Goal: Task Accomplishment & Management: Use online tool/utility

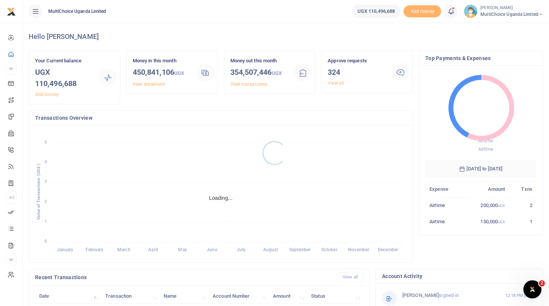
scroll to position [0, 0]
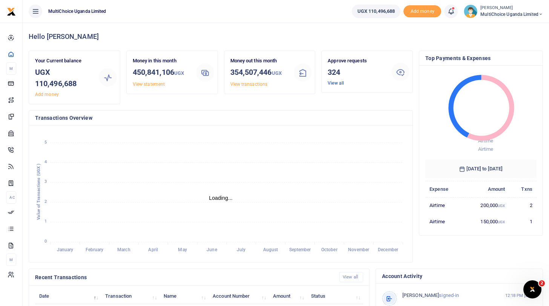
click at [331, 81] on link "View all" at bounding box center [336, 82] width 16 height 5
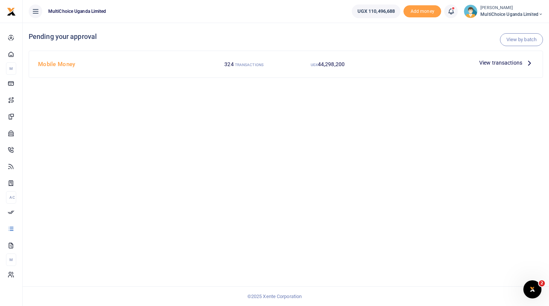
click at [504, 63] on span "View transactions" at bounding box center [501, 62] width 43 height 8
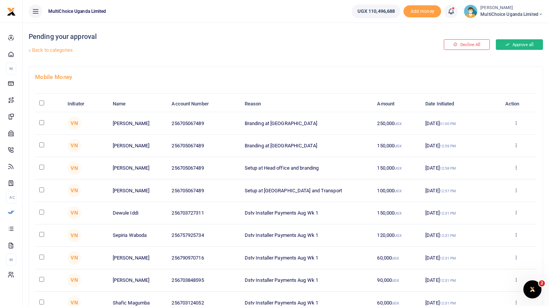
click at [522, 45] on button "Approve all" at bounding box center [519, 44] width 47 height 11
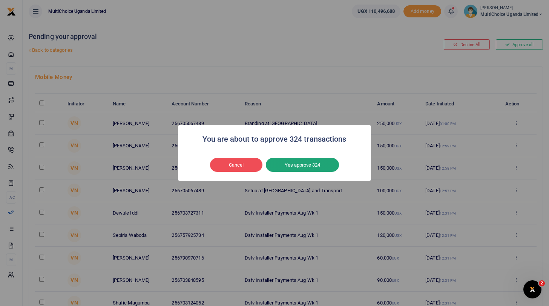
click at [325, 162] on button "Yes approve 324" at bounding box center [302, 165] width 73 height 14
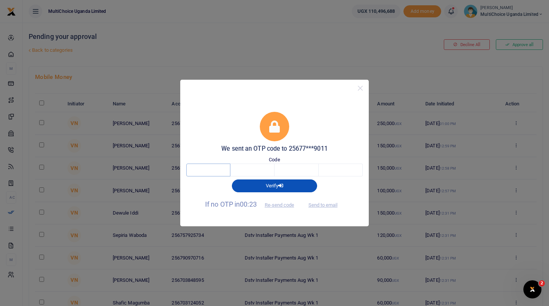
click at [213, 171] on input "text" at bounding box center [208, 169] width 44 height 13
type input "3"
type input "8"
type input "7"
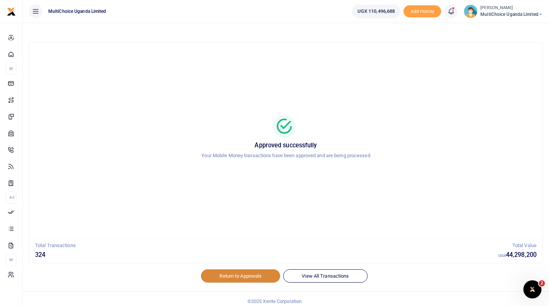
click at [245, 274] on link "Return to Approvals" at bounding box center [240, 275] width 79 height 13
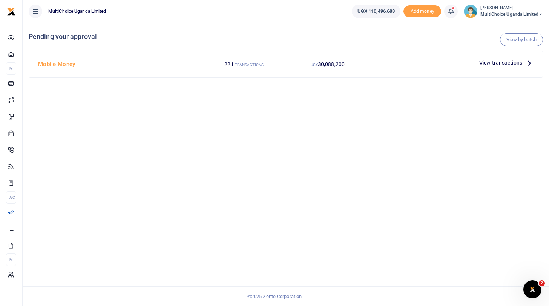
click at [502, 13] on span "MultiChoice Uganda Limited" at bounding box center [512, 14] width 63 height 7
click at [504, 25] on link "Switch accounts" at bounding box center [515, 27] width 60 height 11
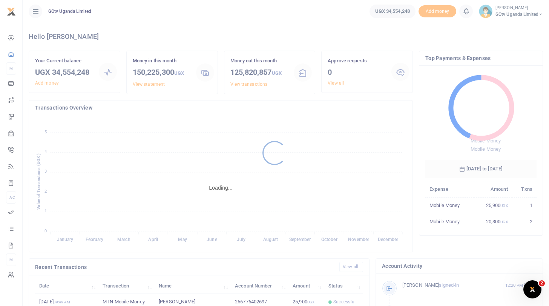
scroll to position [0, 0]
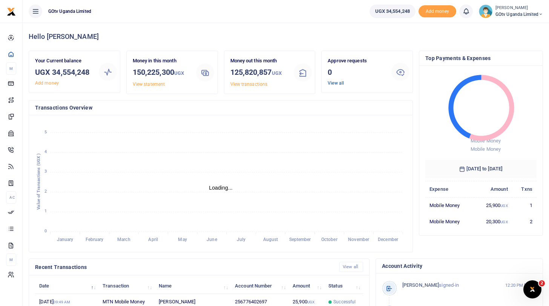
click at [339, 83] on link "View all" at bounding box center [336, 82] width 16 height 5
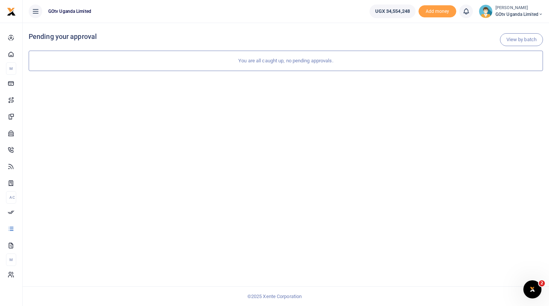
click at [499, 14] on span "GOtv Uganda Limited" at bounding box center [520, 14] width 48 height 7
click at [505, 65] on link "Logout" at bounding box center [515, 69] width 60 height 11
